Goal: Information Seeking & Learning: Learn about a topic

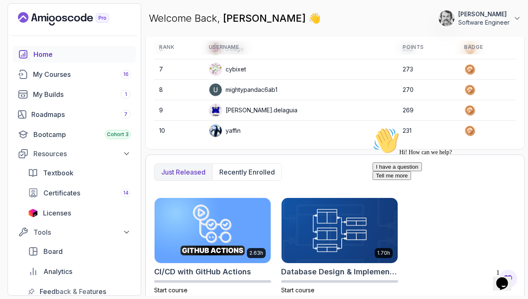
scroll to position [116, 0]
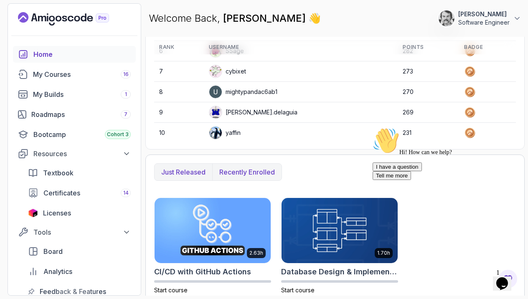
click at [249, 167] on p "Recently enrolled" at bounding box center [247, 172] width 56 height 10
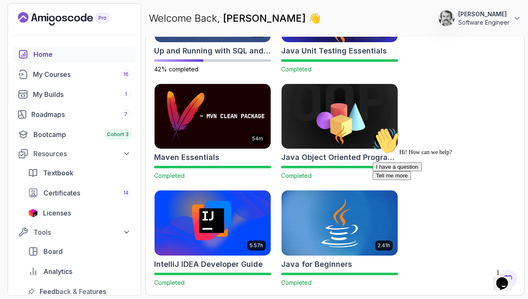
scroll to position [557, 0]
click at [337, 211] on img at bounding box center [340, 223] width 122 height 68
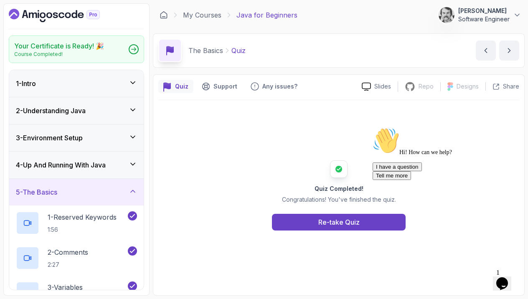
click at [135, 195] on icon at bounding box center [133, 191] width 8 height 8
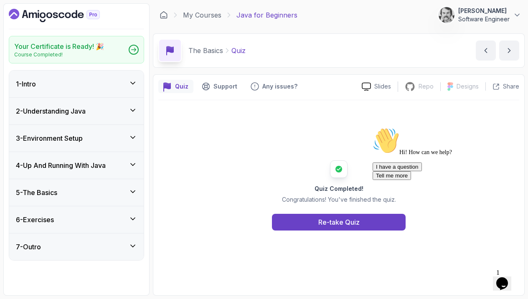
click at [130, 218] on icon at bounding box center [133, 219] width 8 height 8
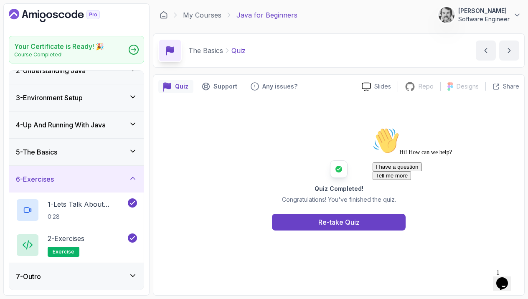
scroll to position [2, 0]
click at [66, 249] on span "exercise" at bounding box center [64, 252] width 22 height 7
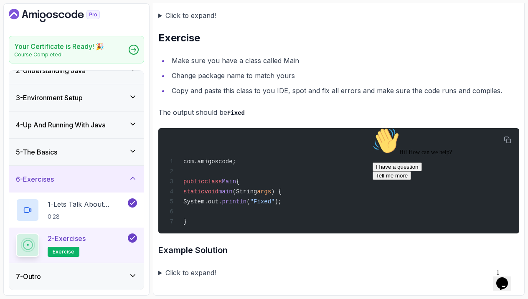
click at [133, 179] on icon at bounding box center [133, 178] width 8 height 8
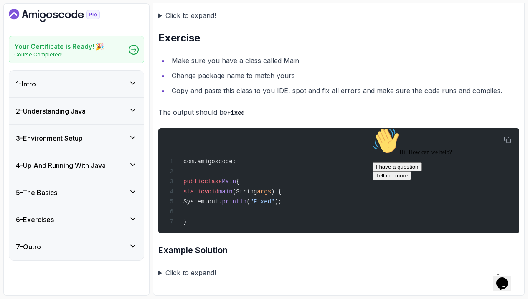
click at [132, 193] on icon at bounding box center [133, 192] width 4 height 2
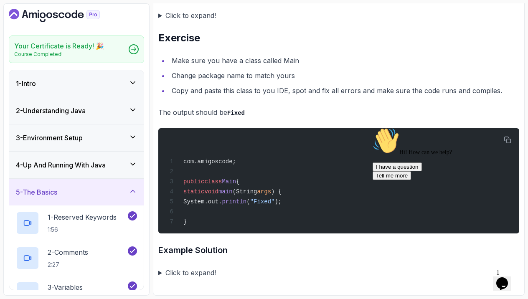
click at [132, 191] on icon at bounding box center [133, 191] width 8 height 8
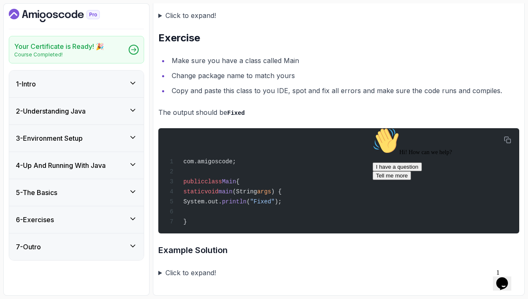
click at [132, 167] on icon at bounding box center [133, 164] width 8 height 8
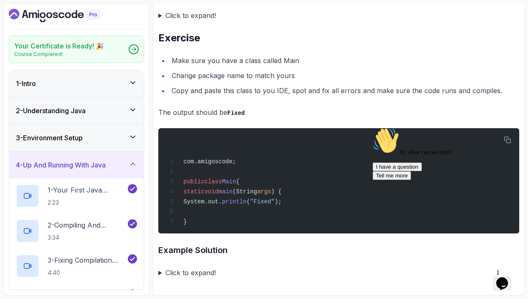
click at [134, 166] on icon at bounding box center [133, 164] width 8 height 8
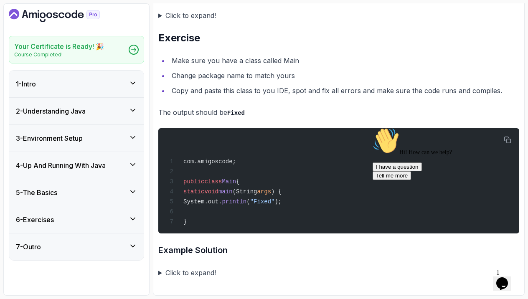
scroll to position [0, 0]
click at [131, 140] on icon at bounding box center [133, 137] width 8 height 8
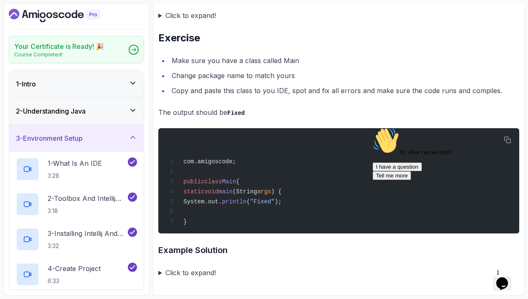
scroll to position [0, 0]
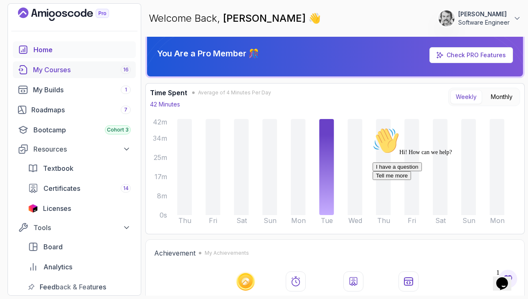
click at [40, 70] on div "My Courses 16" at bounding box center [82, 70] width 98 height 10
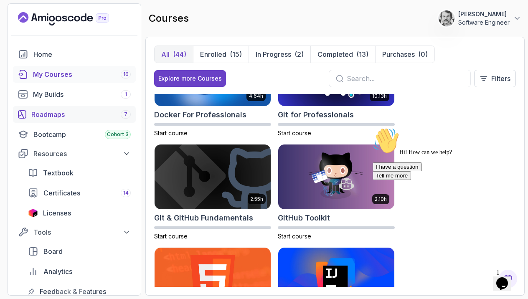
click at [54, 115] on div "Roadmaps 7" at bounding box center [80, 114] width 99 height 10
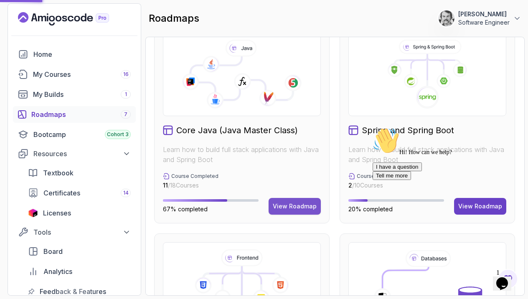
click at [295, 208] on div "View Roadmap" at bounding box center [295, 206] width 44 height 8
click at [296, 209] on div "View Roadmap" at bounding box center [295, 206] width 44 height 8
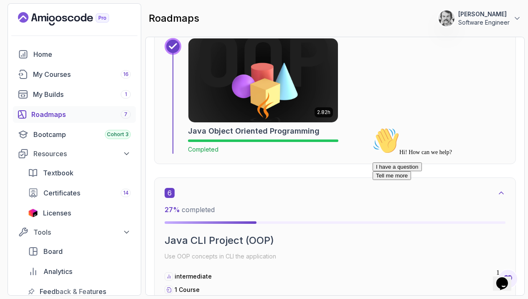
scroll to position [1660, 0]
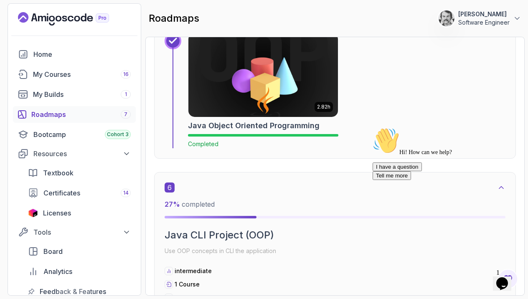
click at [219, 134] on div at bounding box center [263, 135] width 150 height 3
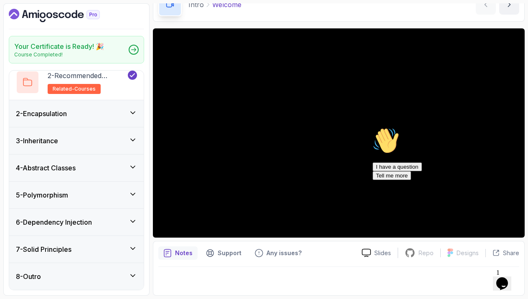
click at [134, 220] on icon at bounding box center [133, 221] width 8 height 8
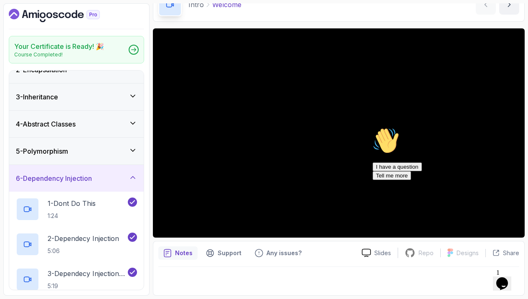
scroll to position [40, 0]
click at [132, 178] on icon at bounding box center [133, 179] width 8 height 8
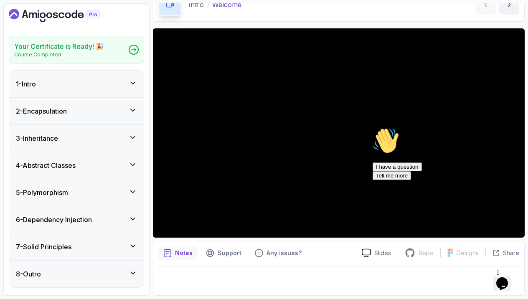
scroll to position [0, 0]
click at [134, 247] on icon at bounding box center [133, 246] width 8 height 8
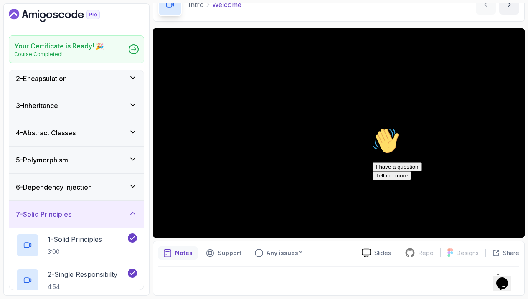
scroll to position [31, 0]
click at [129, 212] on div "7 - Solid Principles" at bounding box center [76, 215] width 121 height 10
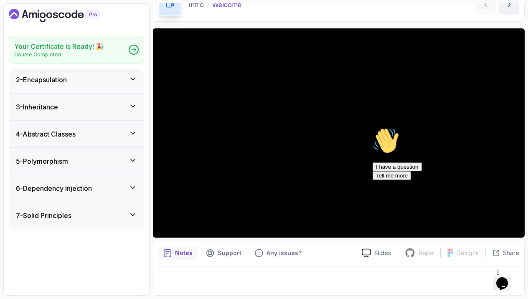
scroll to position [0, 0]
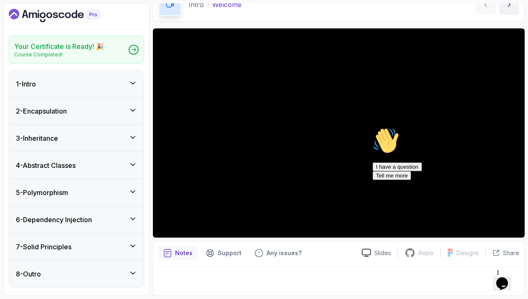
click at [133, 165] on icon at bounding box center [133, 165] width 4 height 2
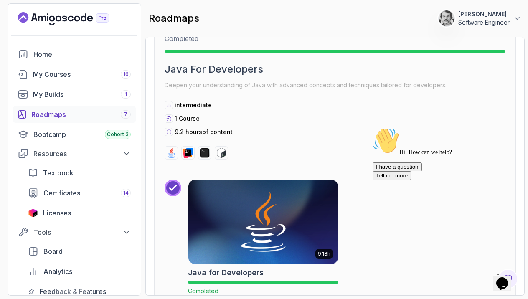
scroll to position [942, 0]
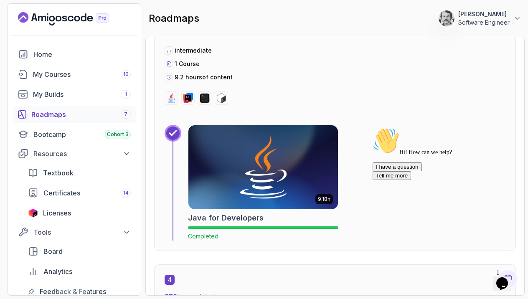
click at [203, 227] on div at bounding box center [263, 228] width 150 height 3
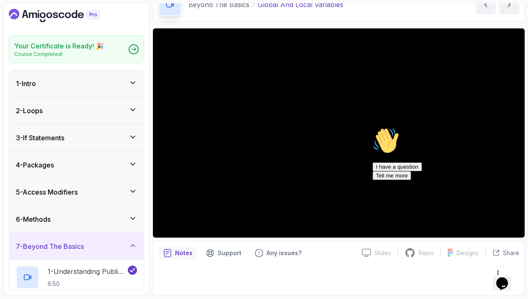
click at [132, 165] on icon at bounding box center [133, 164] width 4 height 2
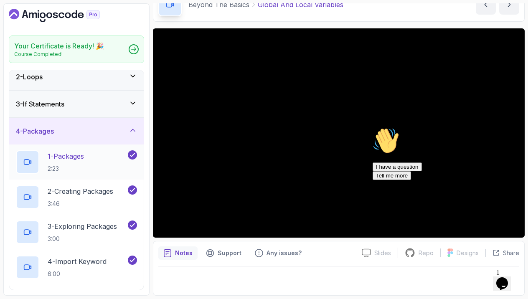
scroll to position [33, 0]
click at [132, 131] on icon at bounding box center [133, 131] width 8 height 8
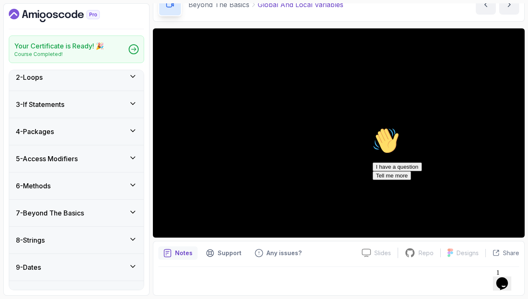
click at [130, 163] on div "5 - Access Modifiers" at bounding box center [76, 159] width 121 height 10
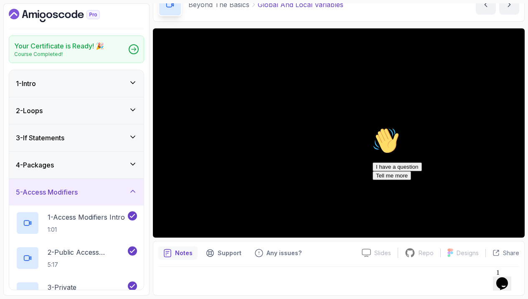
scroll to position [0, 0]
click at [132, 192] on icon at bounding box center [133, 191] width 8 height 8
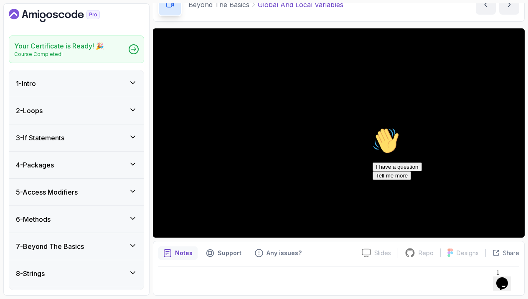
click at [132, 215] on icon at bounding box center [133, 218] width 8 height 8
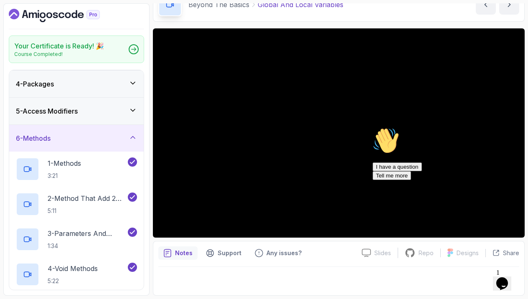
scroll to position [81, 0]
click at [132, 137] on icon at bounding box center [133, 138] width 8 height 8
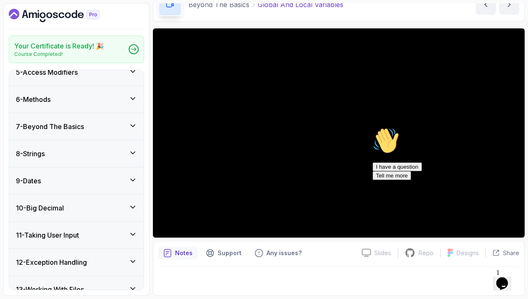
scroll to position [124, 0]
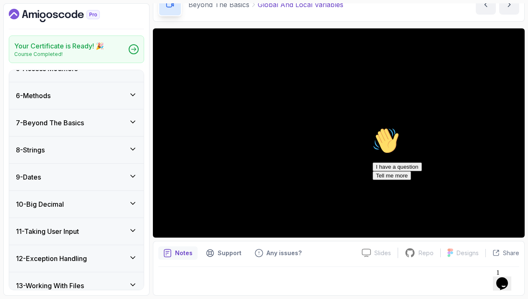
click at [133, 121] on icon at bounding box center [133, 122] width 8 height 8
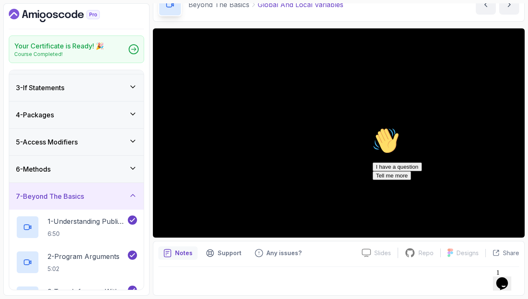
scroll to position [50, 0]
click at [130, 197] on icon at bounding box center [133, 196] width 8 height 8
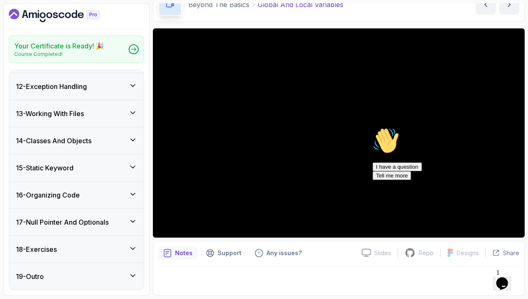
scroll to position [296, 0]
click at [132, 113] on icon at bounding box center [133, 113] width 8 height 8
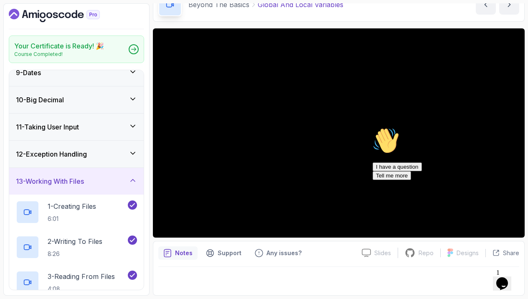
scroll to position [228, 0]
click at [131, 152] on icon at bounding box center [133, 154] width 8 height 8
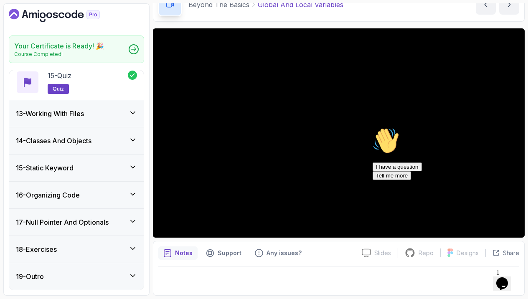
click at [133, 140] on icon at bounding box center [133, 140] width 8 height 8
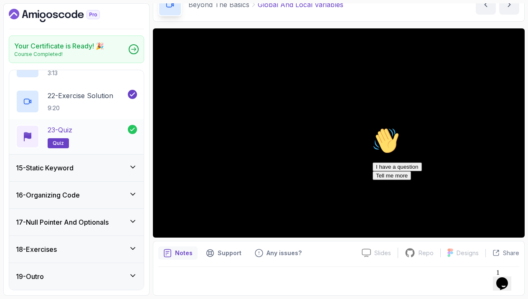
scroll to position [0, 0]
click at [131, 194] on icon at bounding box center [133, 194] width 8 height 8
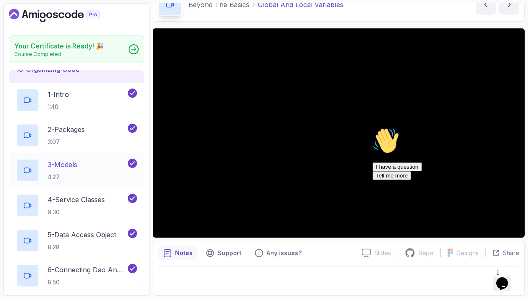
scroll to position [404, 0]
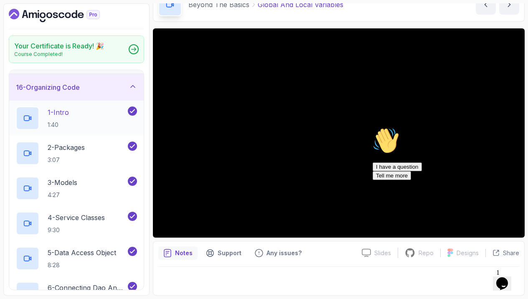
click at [65, 113] on p "1 - Intro" at bounding box center [58, 112] width 21 height 10
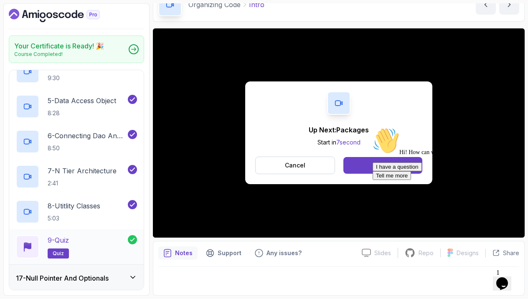
scroll to position [557, 0]
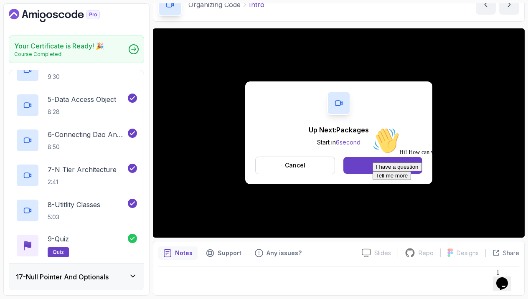
click at [373, 171] on div "Hi! How can we help? I have a question Tell me more" at bounding box center [448, 153] width 150 height 53
click at [380, 164] on div "Hi! How can we help? I have a question Tell me more" at bounding box center [448, 153] width 150 height 53
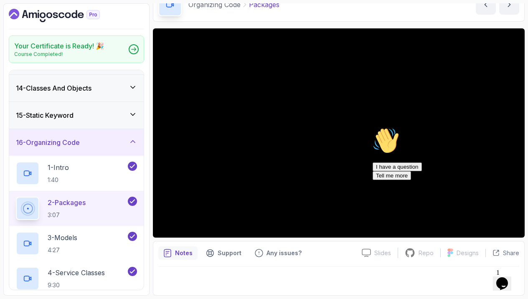
scroll to position [349, 0]
